Goal: Task Accomplishment & Management: Use online tool/utility

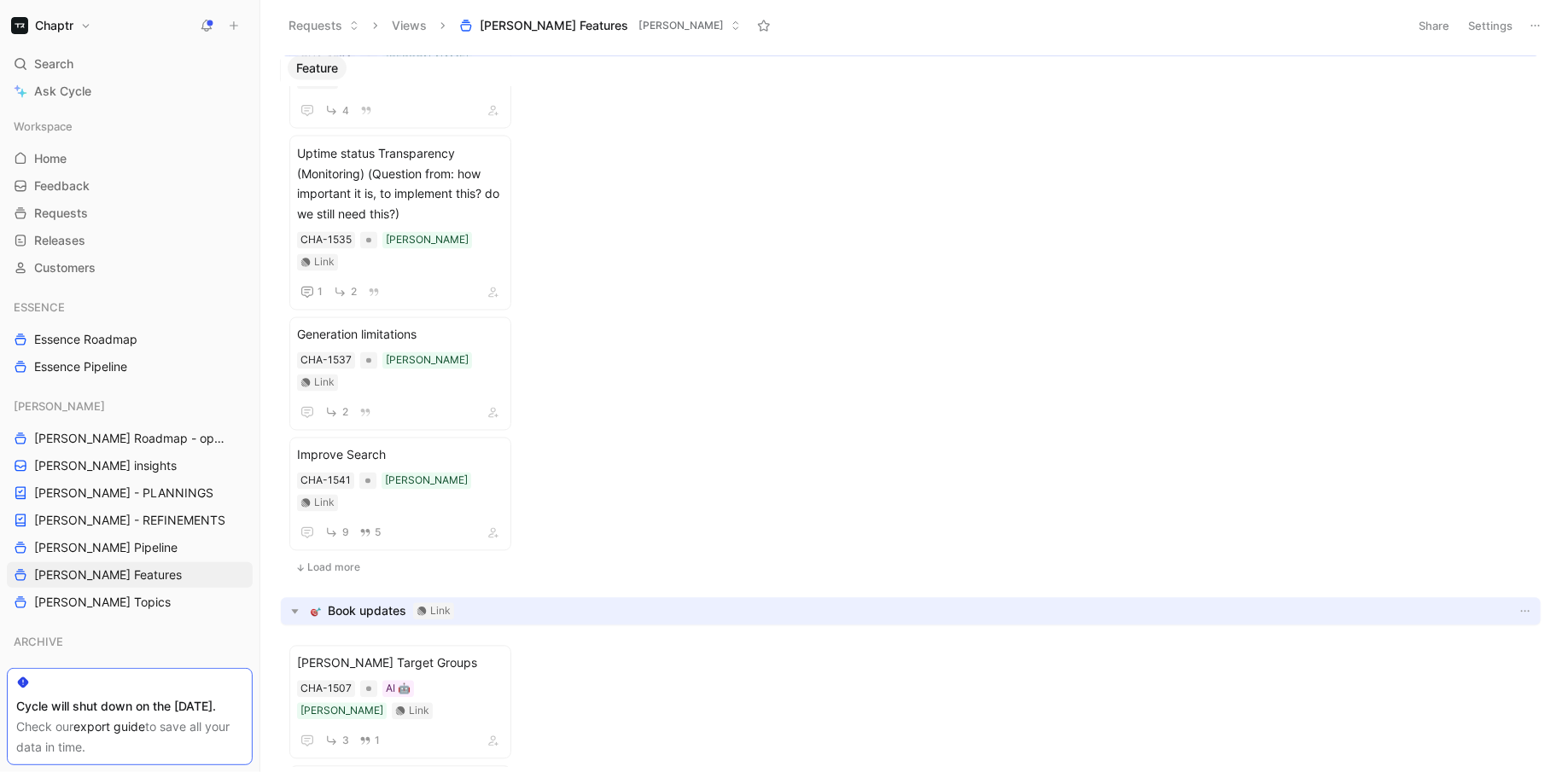
scroll to position [212, 0]
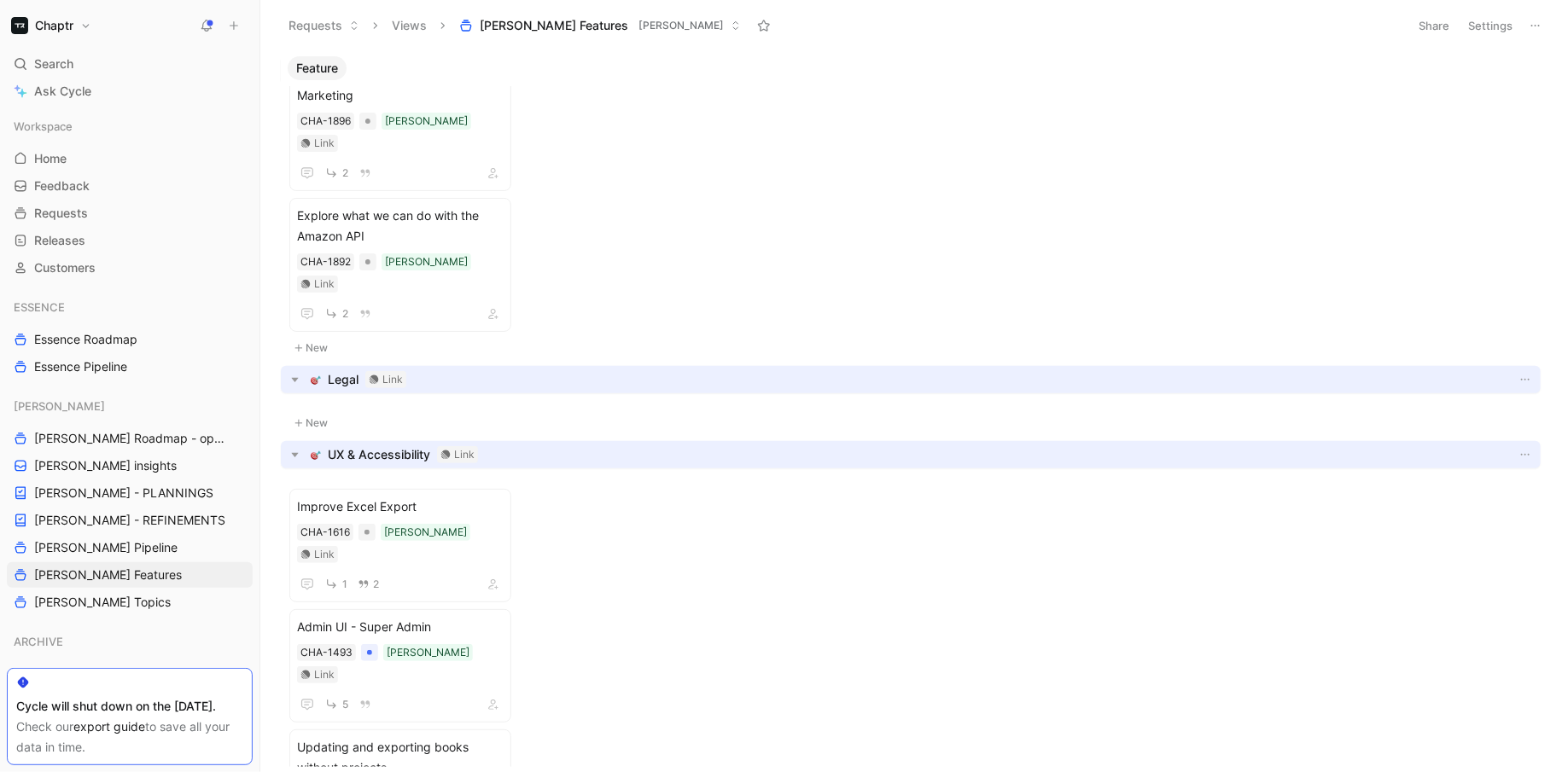
click at [1543, 29] on button at bounding box center [1534, 25] width 24 height 24
click at [1507, 77] on div "Export in CSV" at bounding box center [1476, 86] width 128 height 20
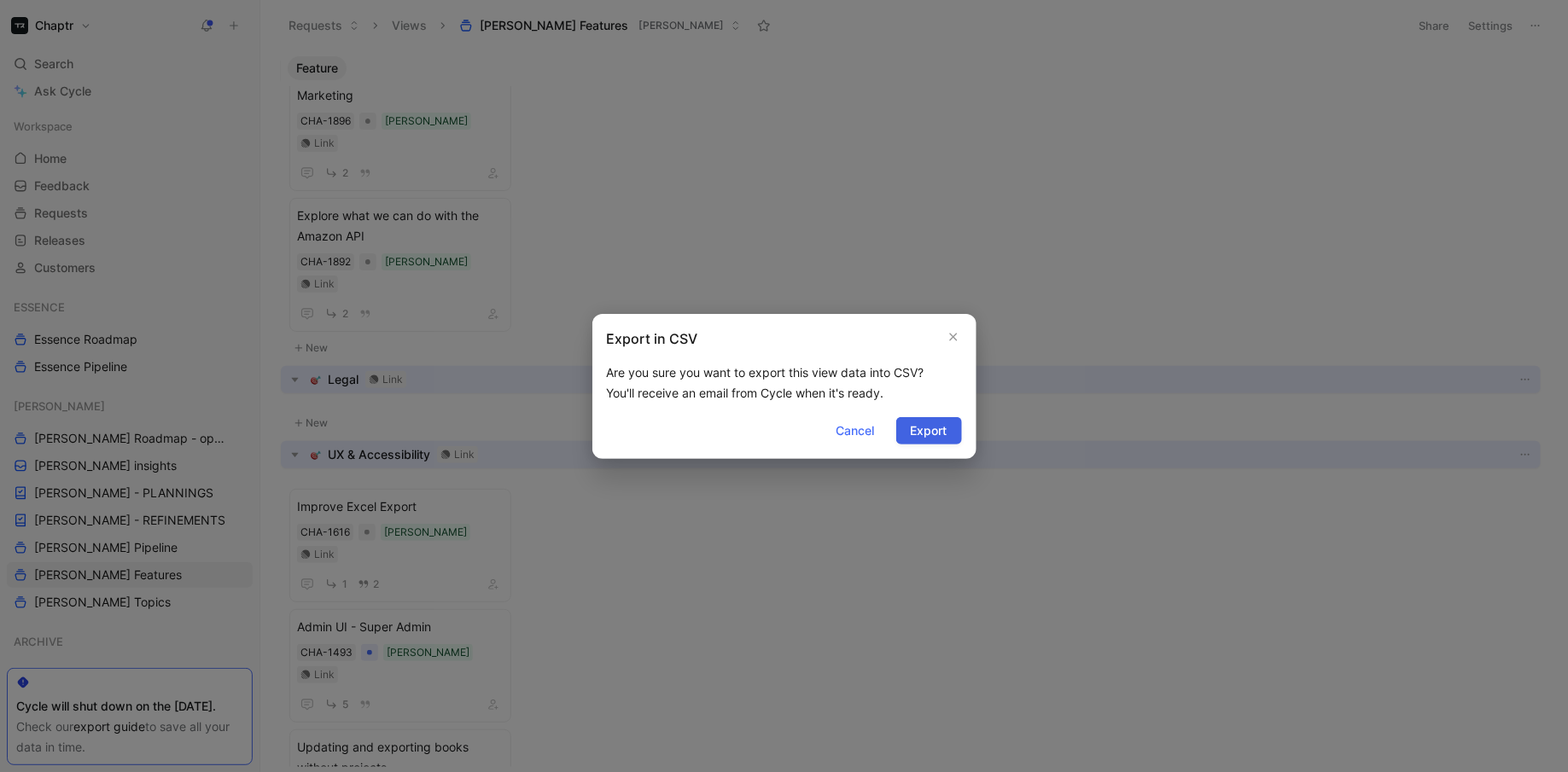
click at [950, 424] on button "Export" at bounding box center [928, 431] width 66 height 28
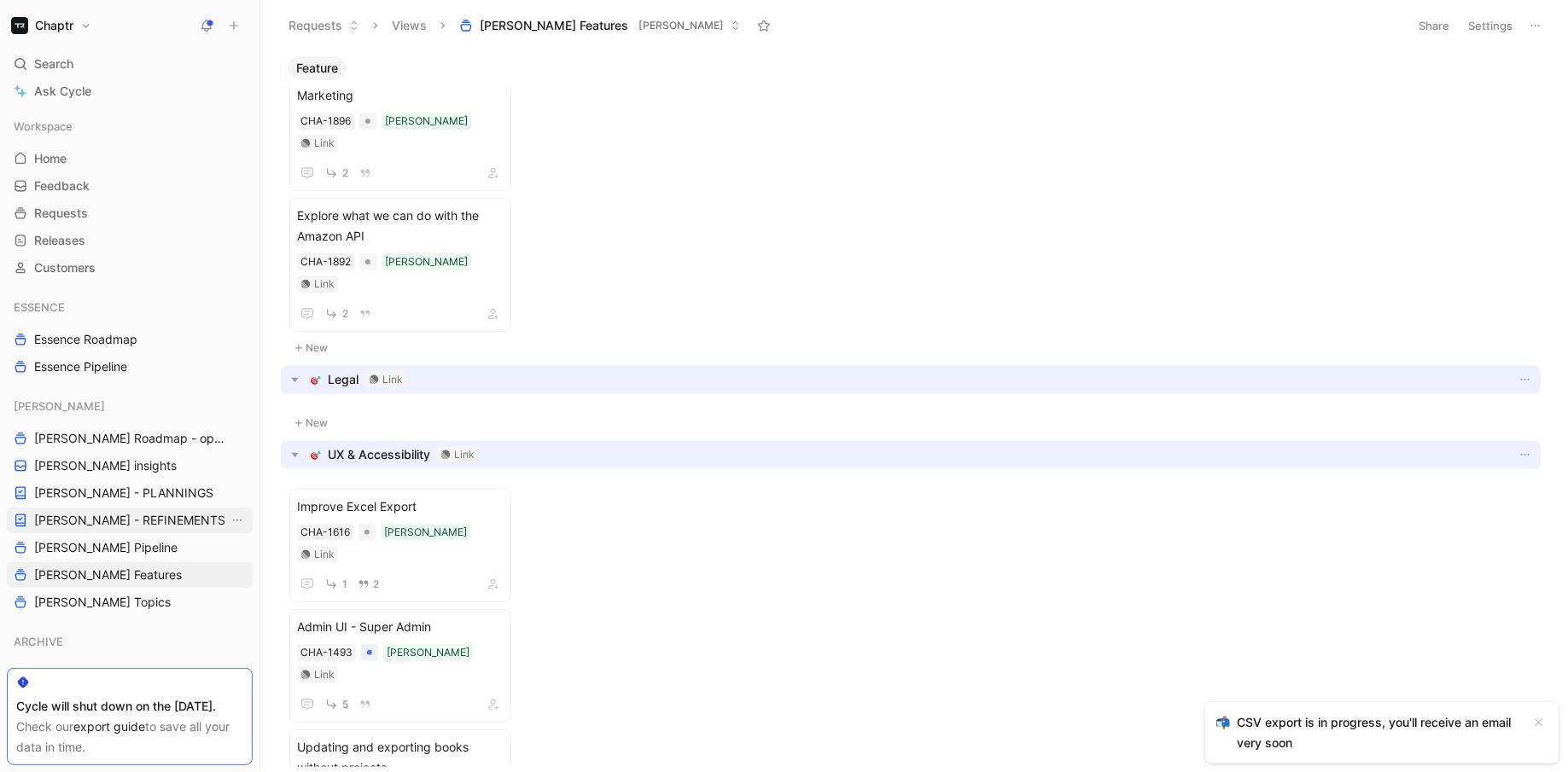
click at [114, 521] on span "[PERSON_NAME] - REFINEMENTS" at bounding box center [130, 521] width 192 height 17
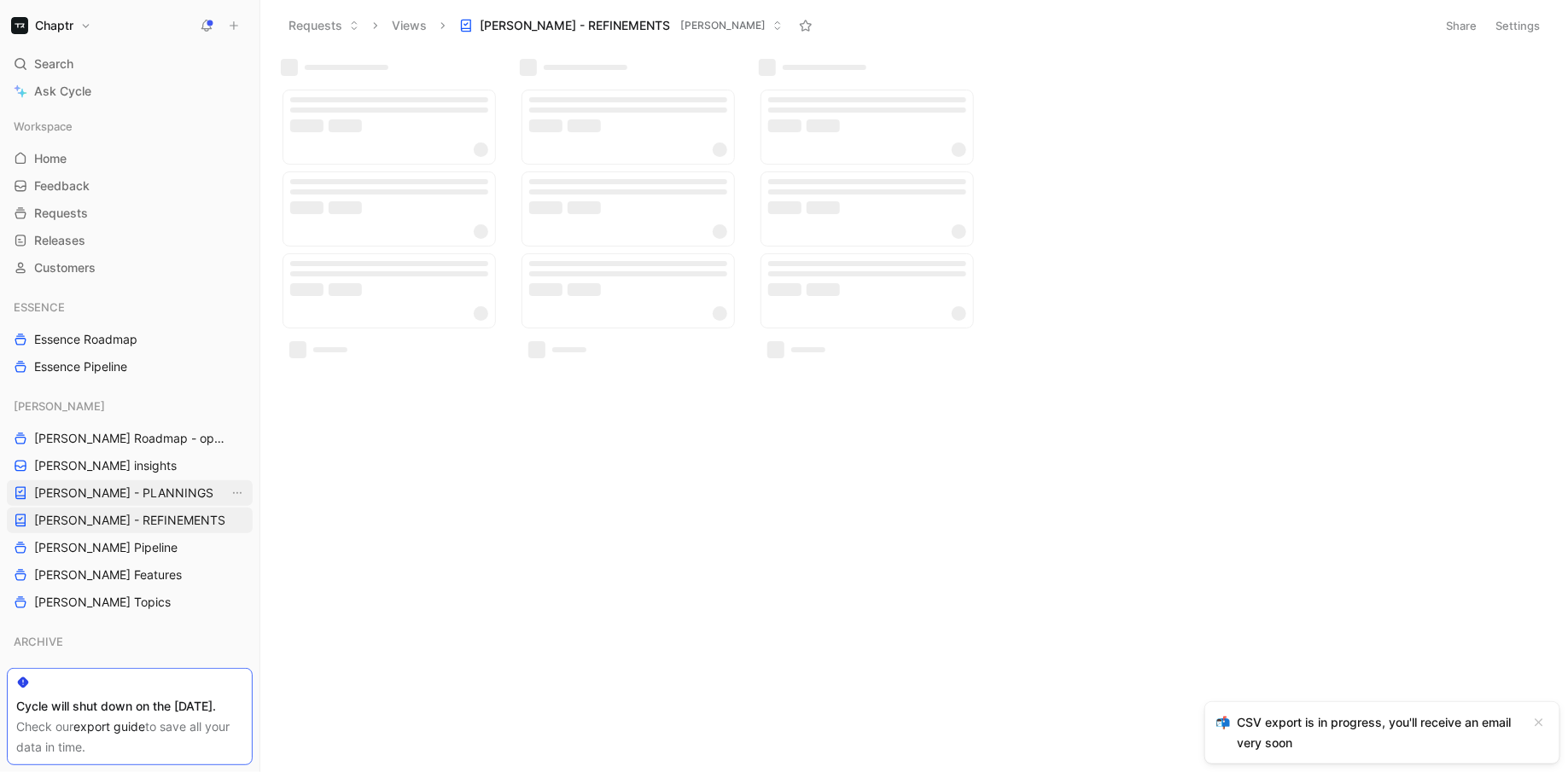
click at [111, 492] on span "[PERSON_NAME] - PLANNINGS" at bounding box center [124, 493] width 179 height 17
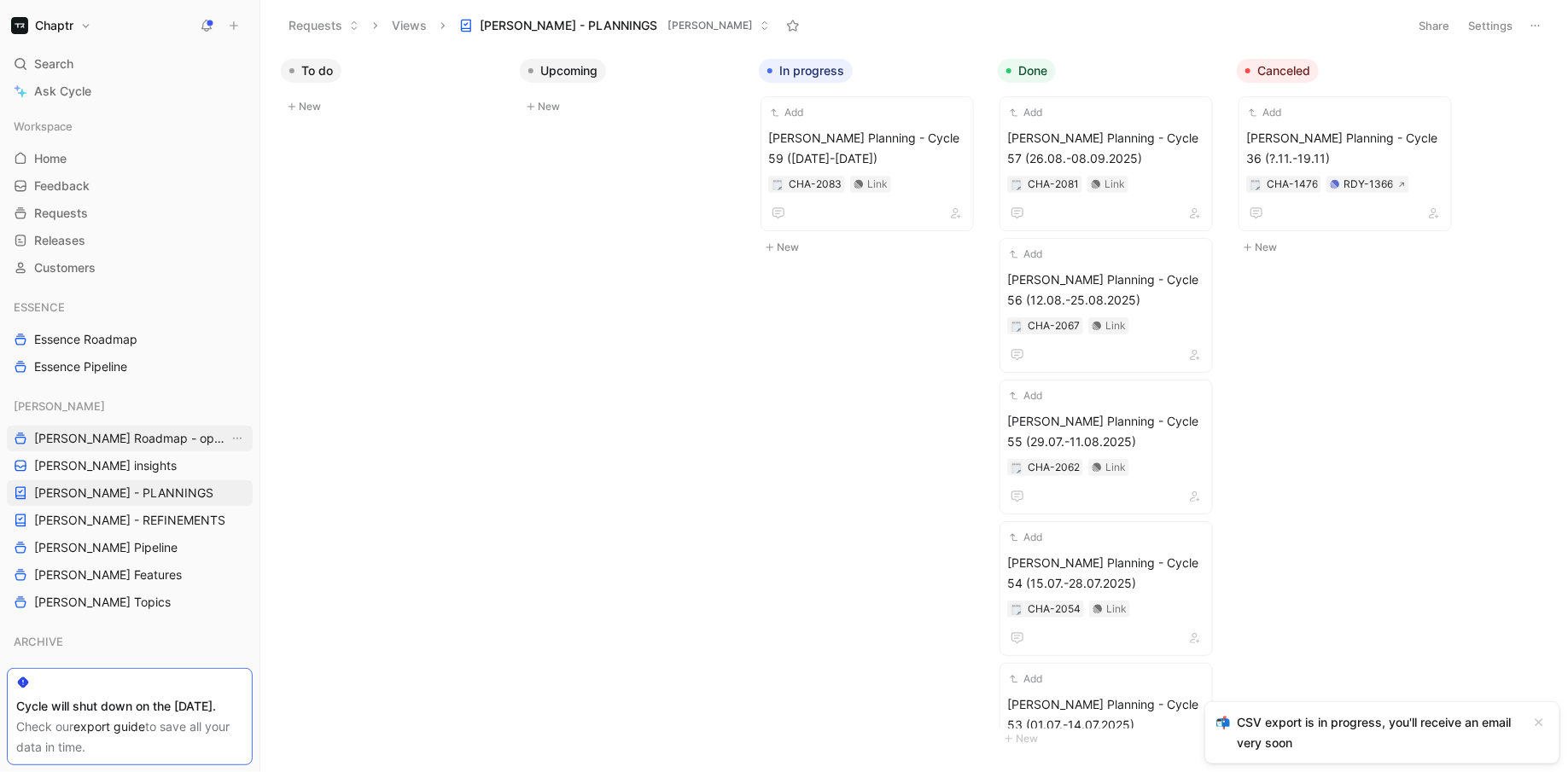
click at [92, 442] on span "[PERSON_NAME] Roadmap - open items" at bounding box center [131, 439] width 194 height 17
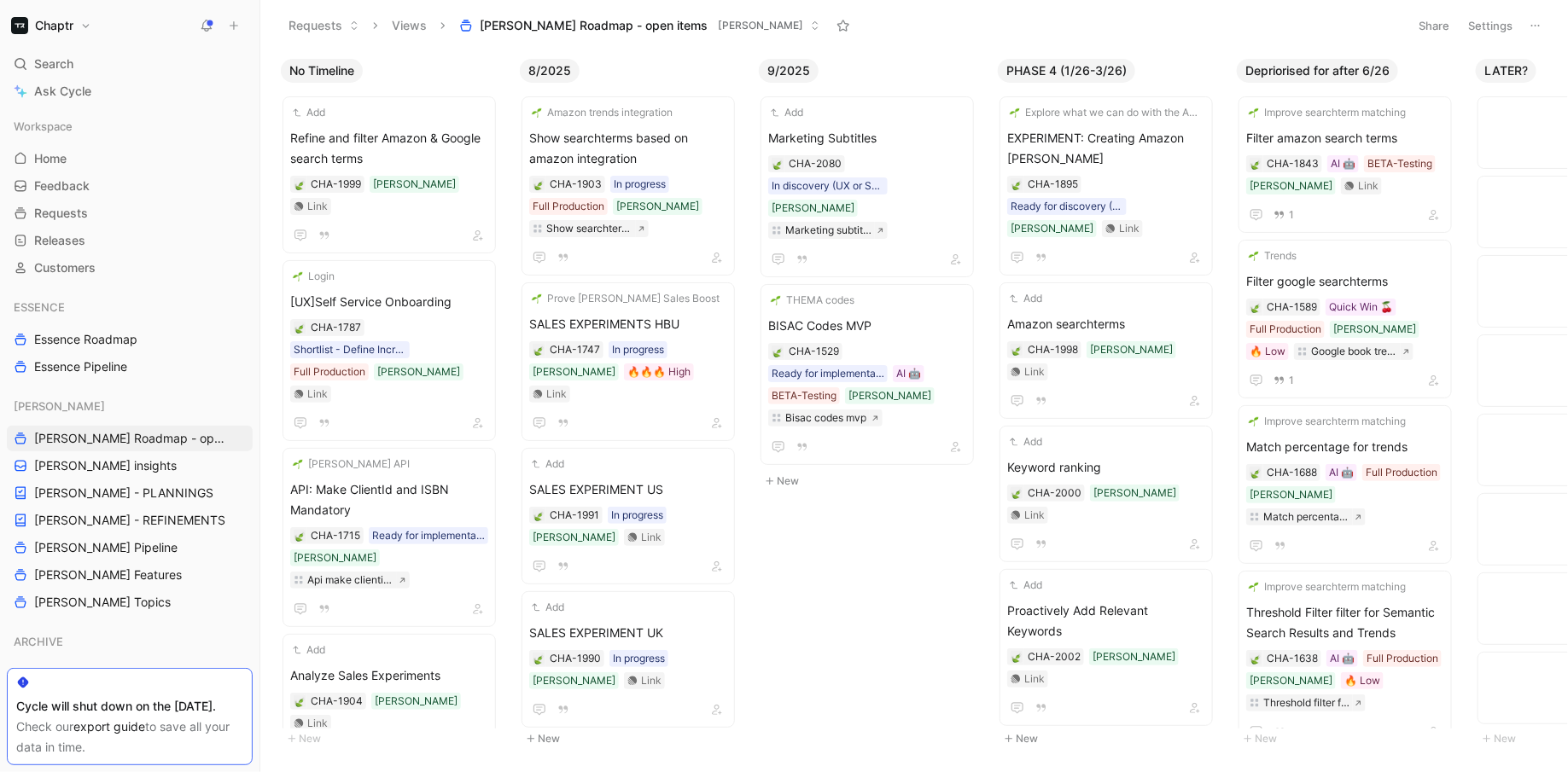
click at [1511, 25] on button "Settings" at bounding box center [1489, 25] width 59 height 24
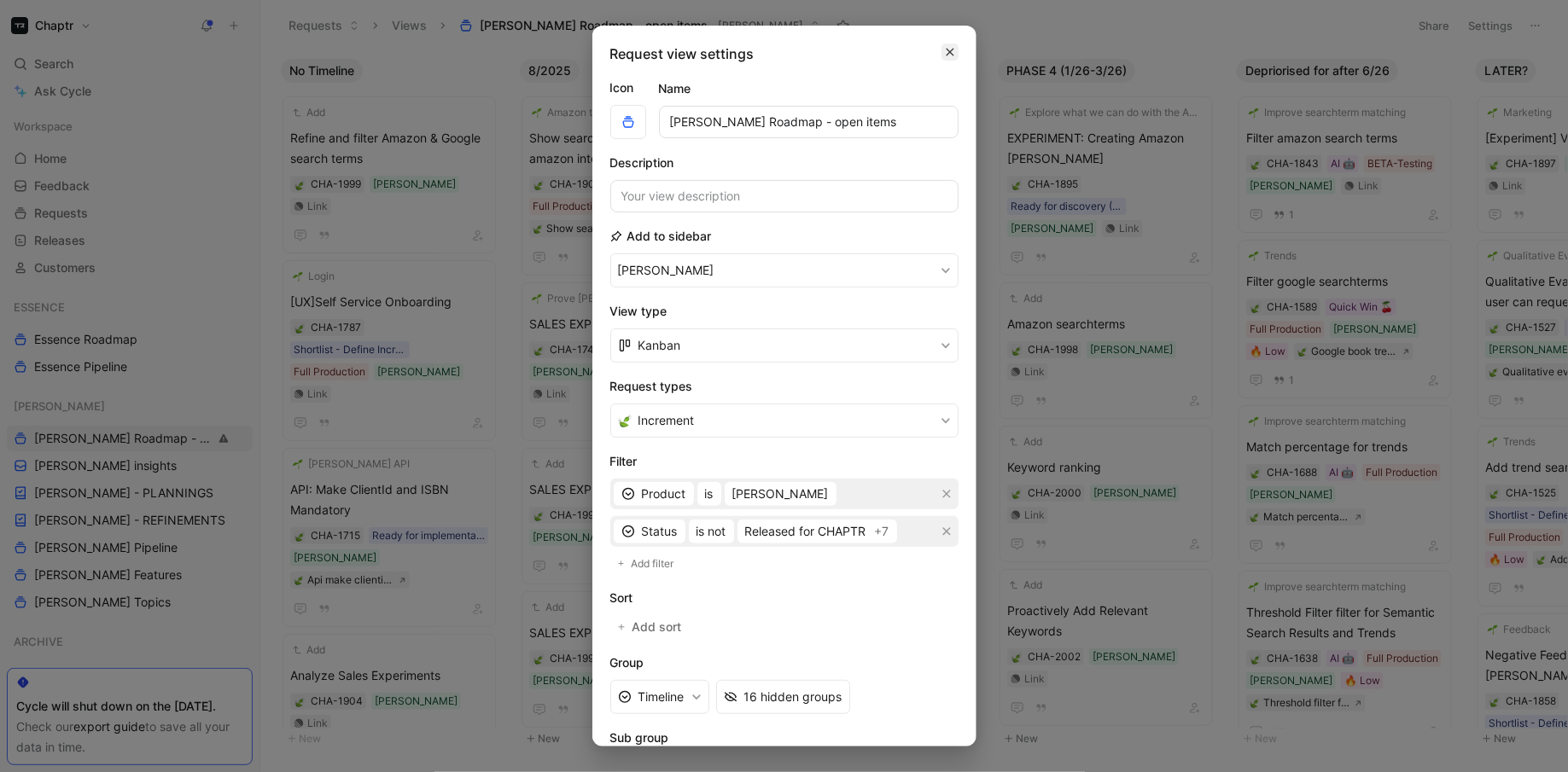
click at [946, 53] on icon "button" at bounding box center [949, 53] width 8 height 8
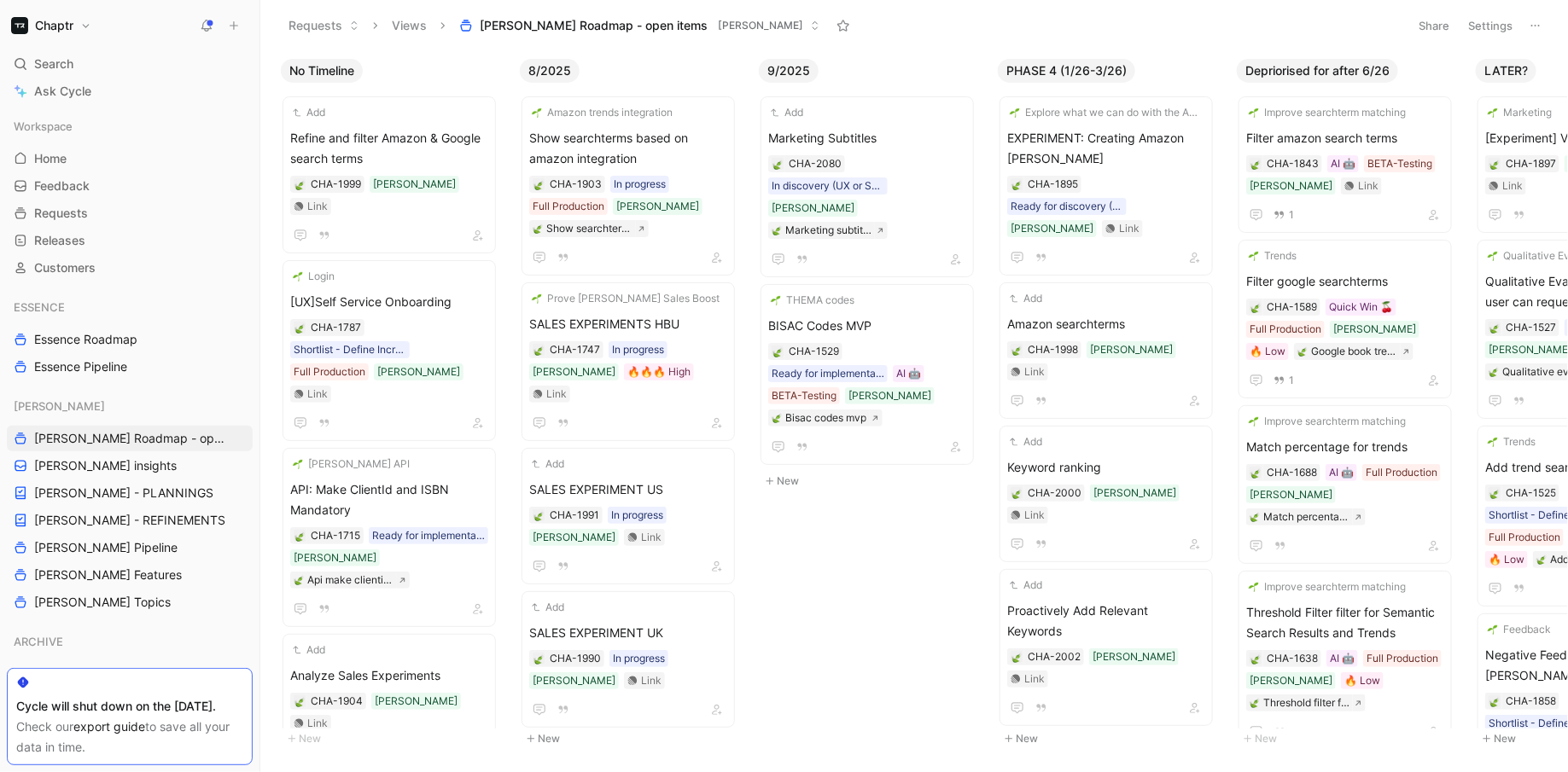
click at [1526, 22] on button at bounding box center [1534, 25] width 24 height 24
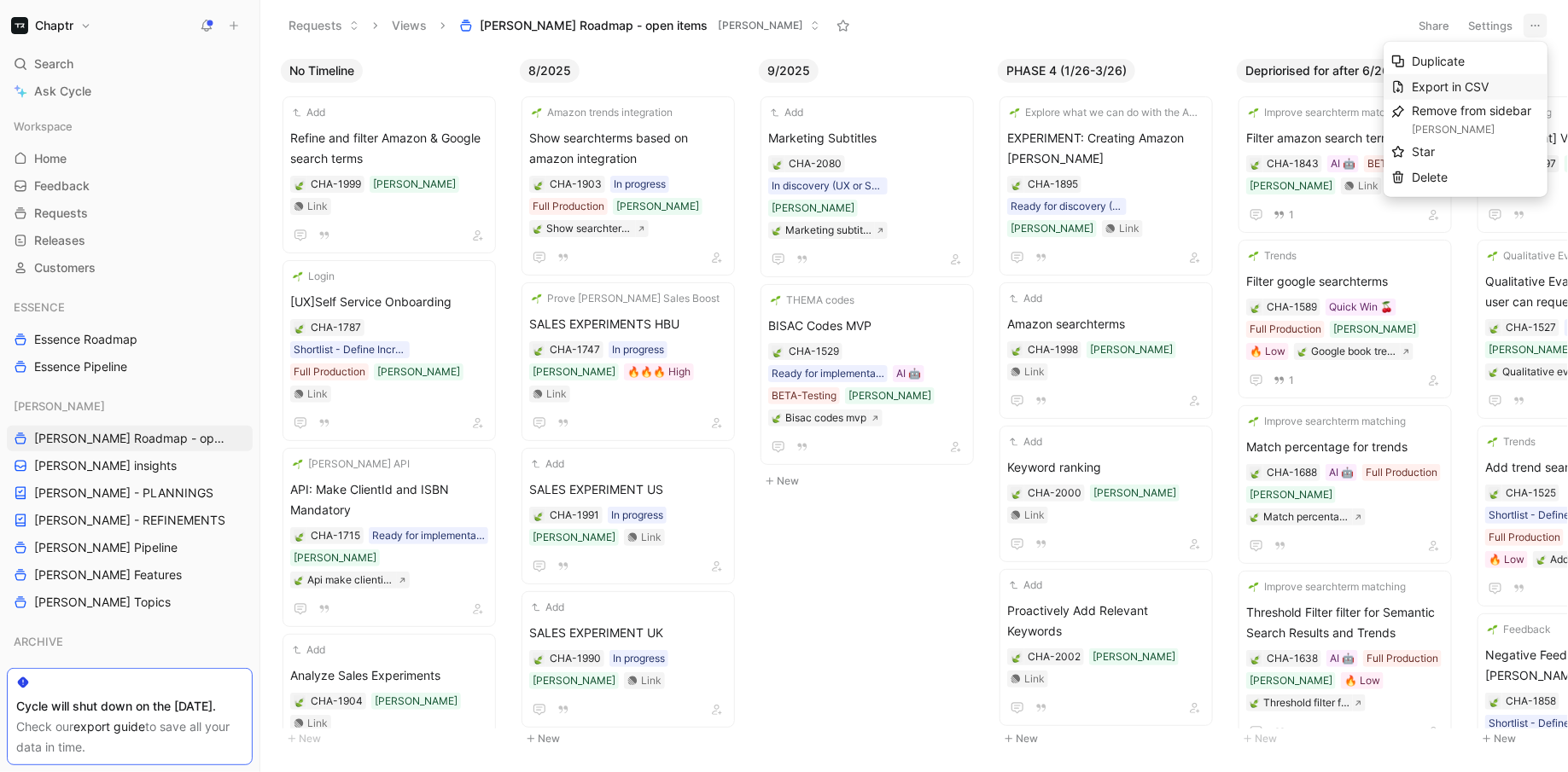
click at [1457, 83] on span "Export in CSV" at bounding box center [1450, 86] width 77 height 14
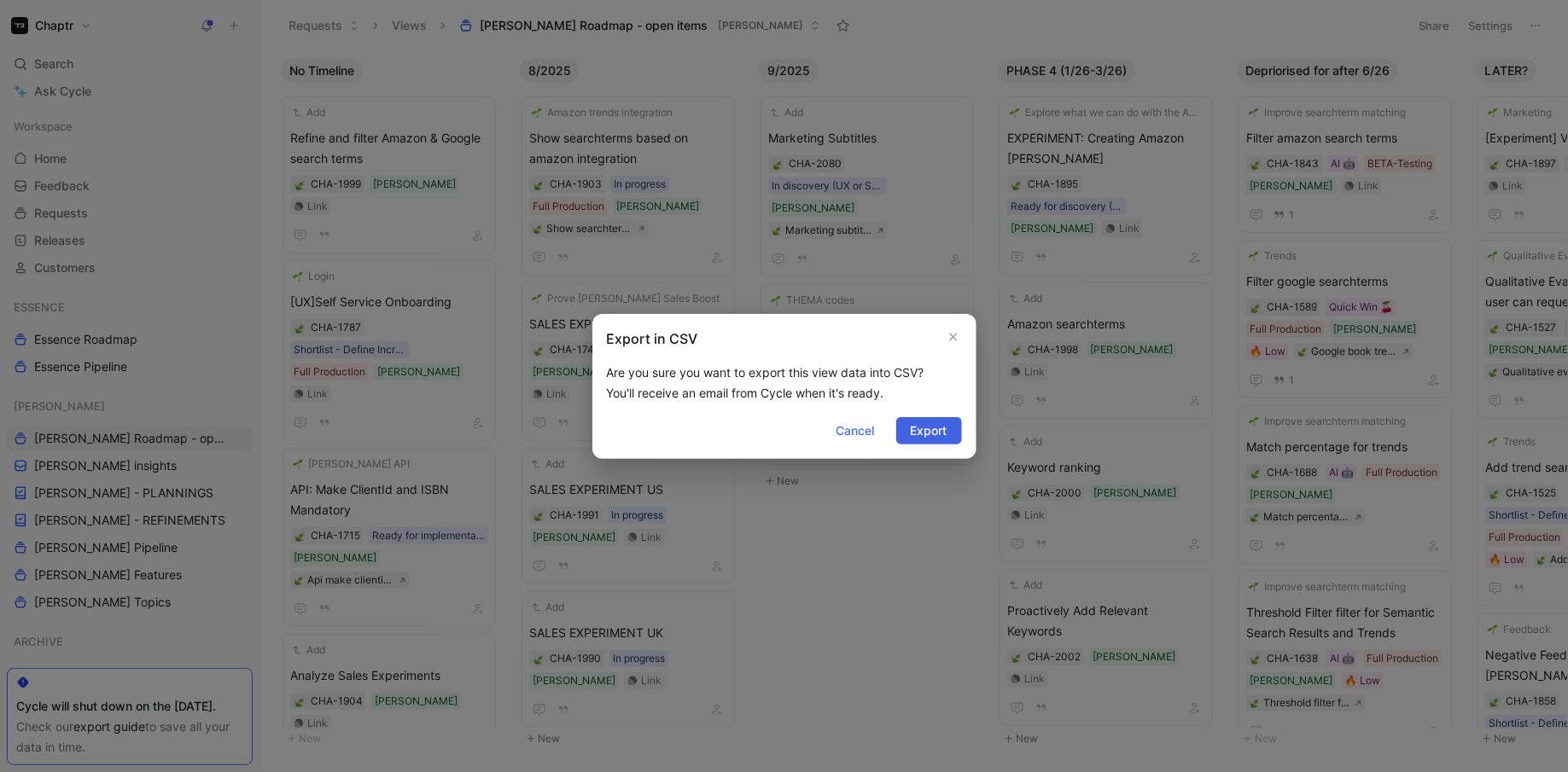
click at [940, 427] on span "Export" at bounding box center [929, 430] width 36 height 20
